Goal: Find contact information: Find contact information

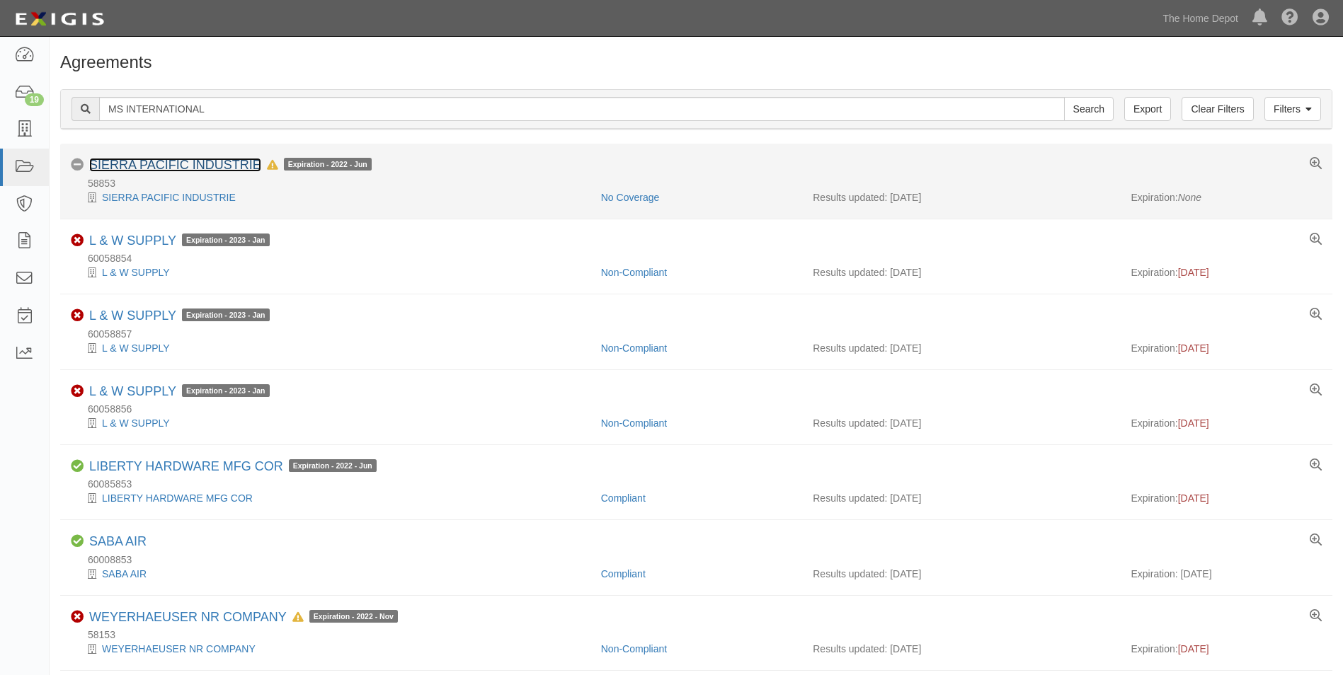
click at [137, 165] on link "SIERRA PACIFIC INDUSTRIE" at bounding box center [175, 165] width 172 height 14
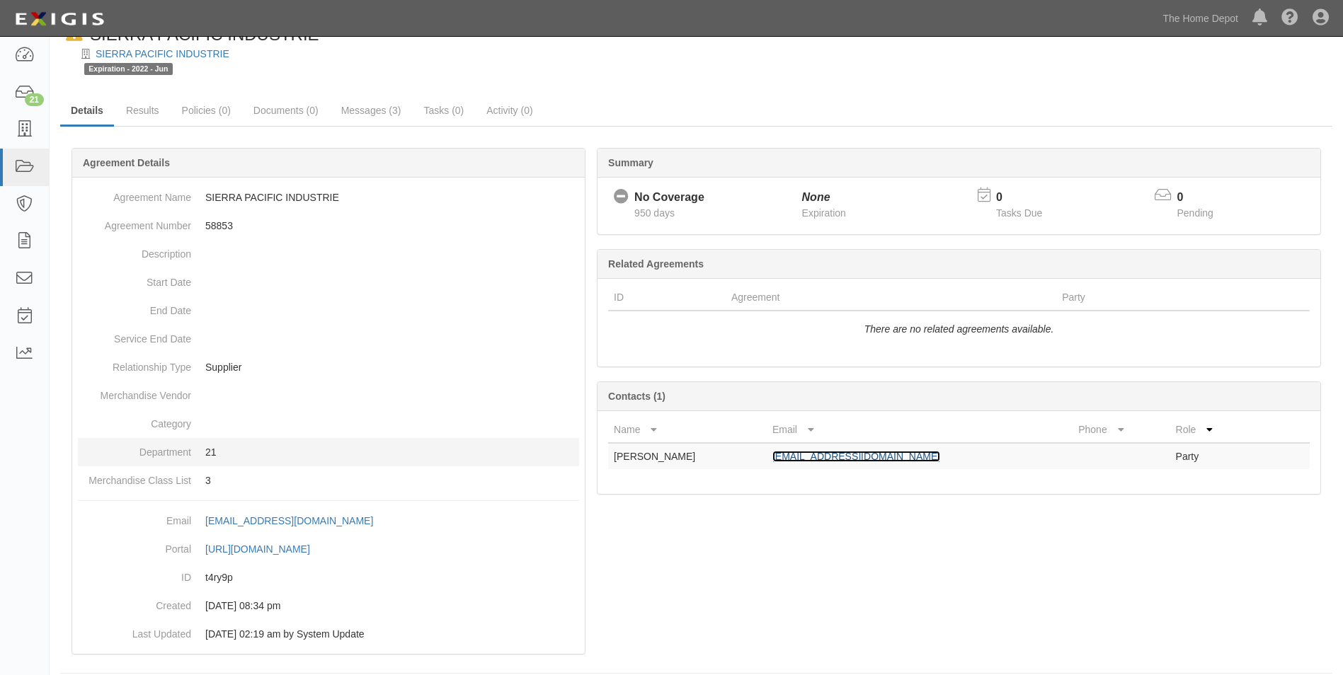
scroll to position [45, 0]
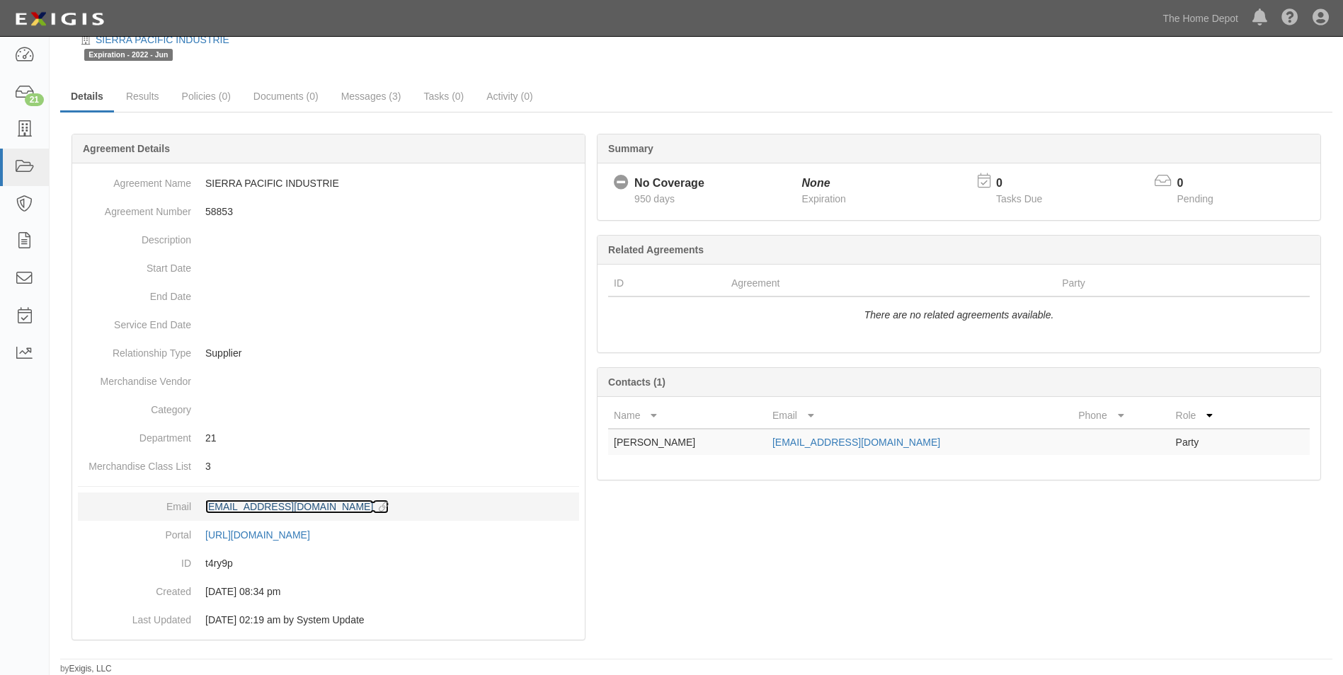
click at [351, 507] on div "agreement-t4ry9p@sbainsurance.homedepot.com" at bounding box center [289, 507] width 168 height 14
